Goal: Check status

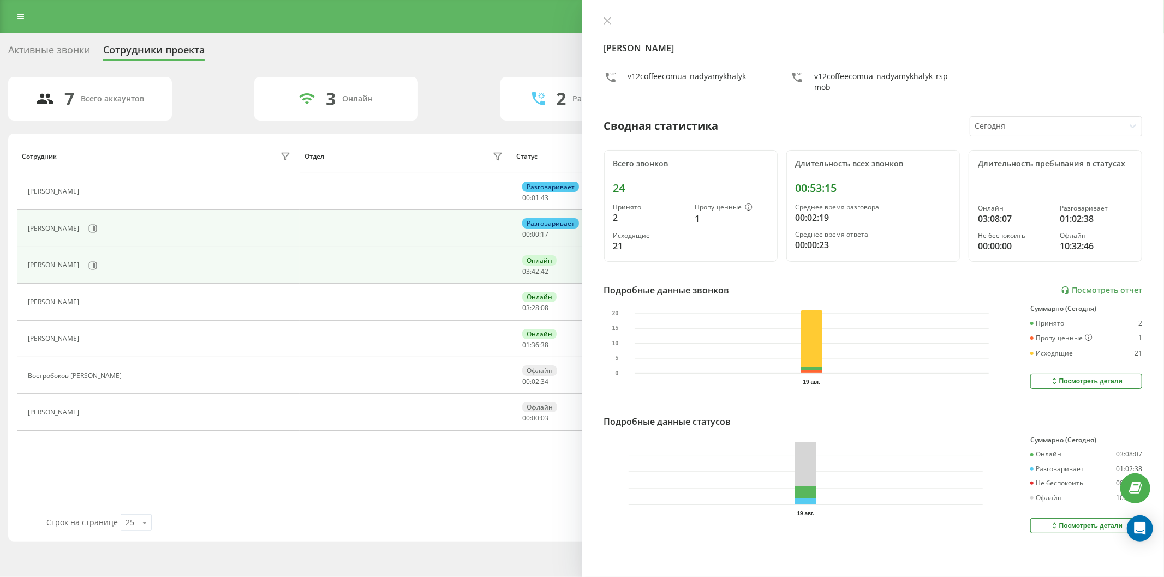
click at [145, 260] on div "[PERSON_NAME]" at bounding box center [161, 265] width 266 height 19
click at [97, 264] on icon at bounding box center [92, 265] width 9 height 9
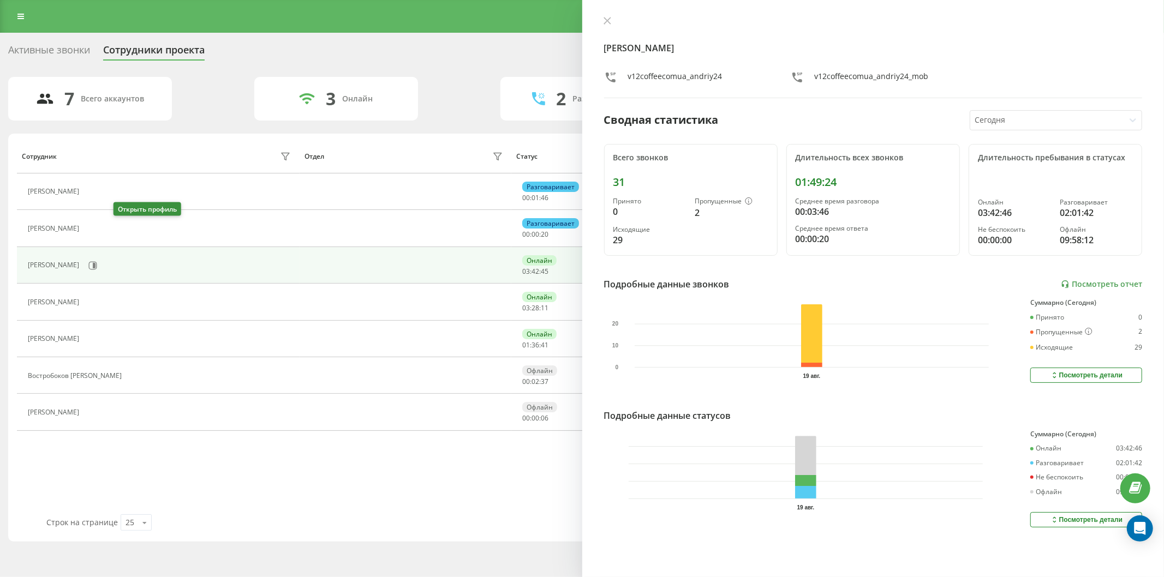
click at [95, 231] on icon at bounding box center [91, 228] width 9 height 9
